Goal: Task Accomplishment & Management: Use online tool/utility

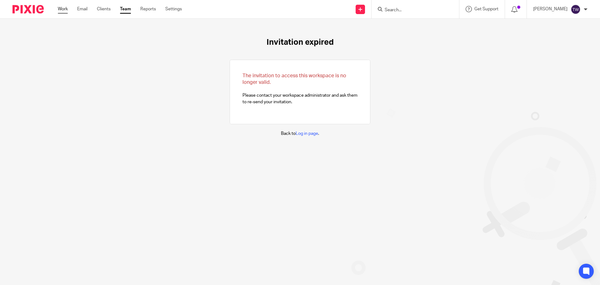
click at [66, 10] on link "Work" at bounding box center [63, 9] width 10 height 6
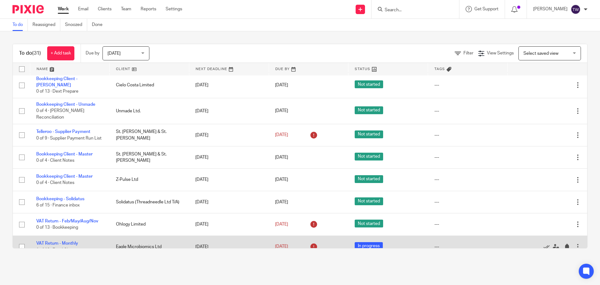
scroll to position [642, 0]
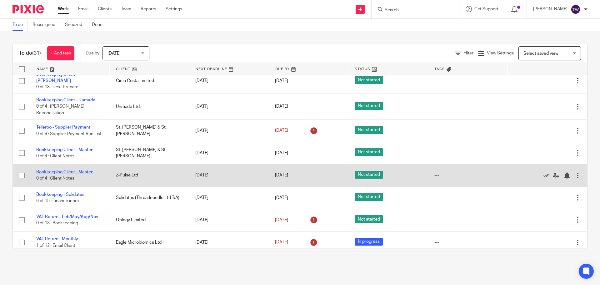
click at [66, 170] on link "Bookkeeping Client - Master" at bounding box center [64, 172] width 56 height 4
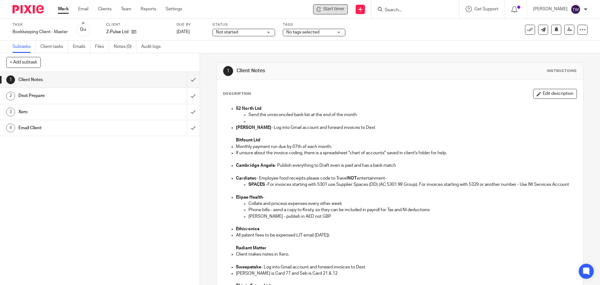
click at [335, 11] on span "Start timer" at bounding box center [333, 9] width 21 height 7
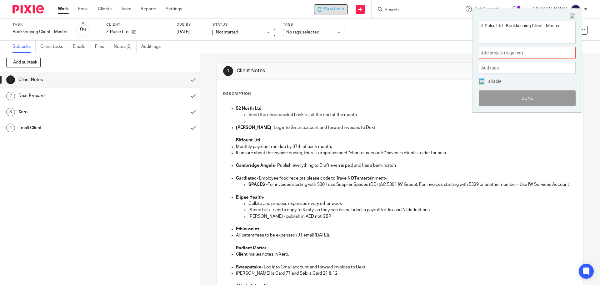
click at [489, 55] on span "Add project (required) :" at bounding box center [520, 53] width 79 height 7
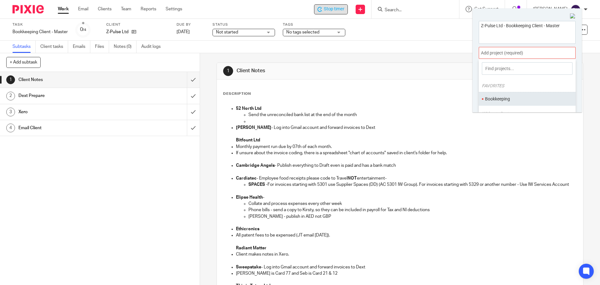
click at [497, 103] on ul "Bookkeeping" at bounding box center [527, 98] width 97 height 13
click at [505, 99] on li "Bookkeeping" at bounding box center [526, 99] width 82 height 7
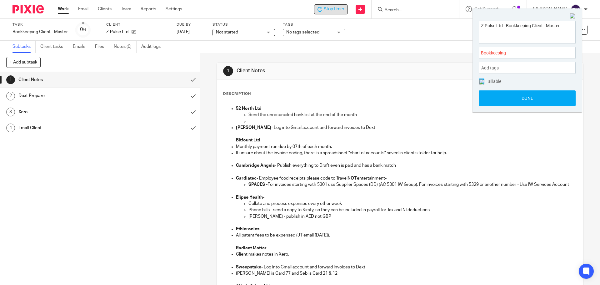
click at [505, 99] on button "Done" at bounding box center [527, 98] width 97 height 16
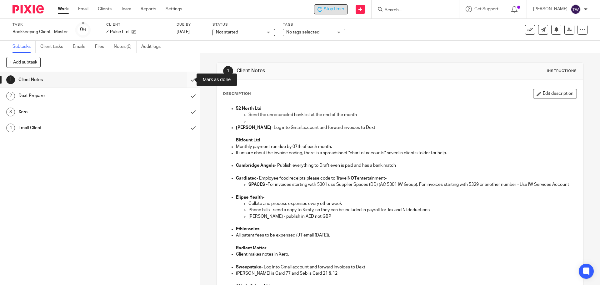
click at [188, 79] on input "submit" at bounding box center [100, 80] width 200 height 16
